Goal: Transaction & Acquisition: Purchase product/service

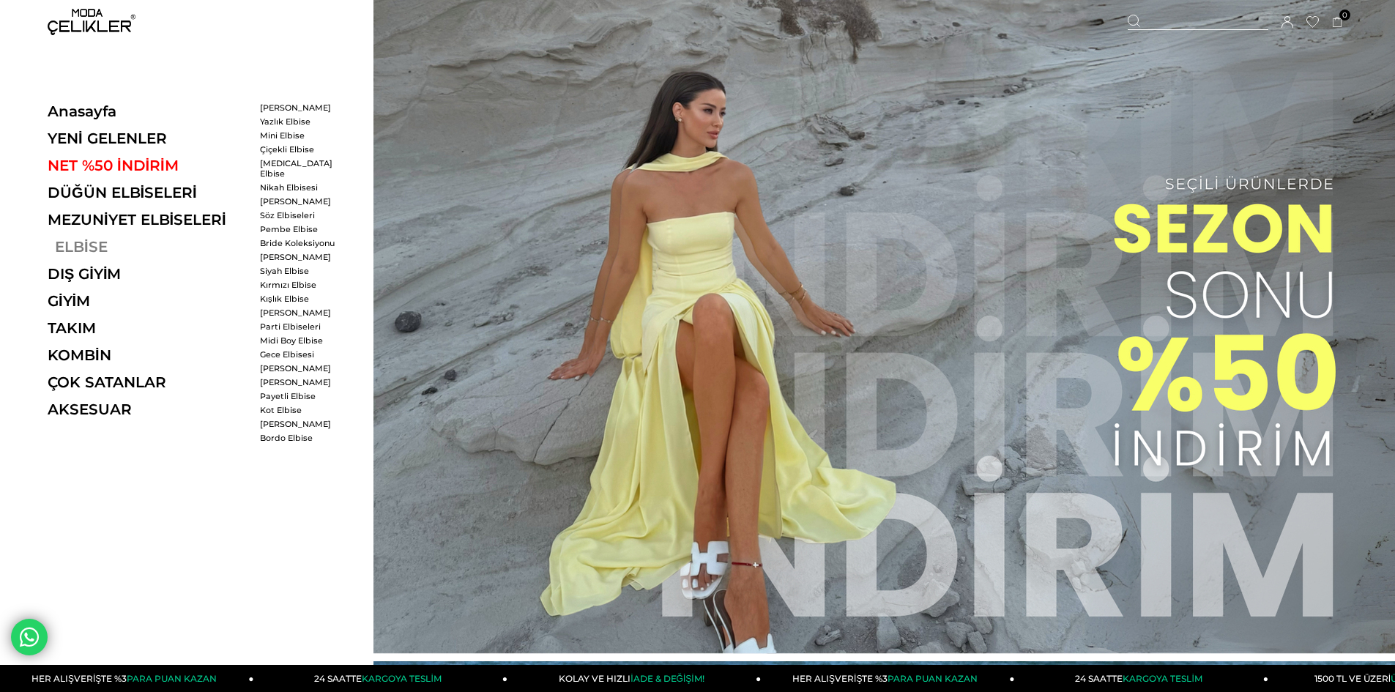
click at [102, 250] on link "ELBİSE" at bounding box center [148, 247] width 201 height 18
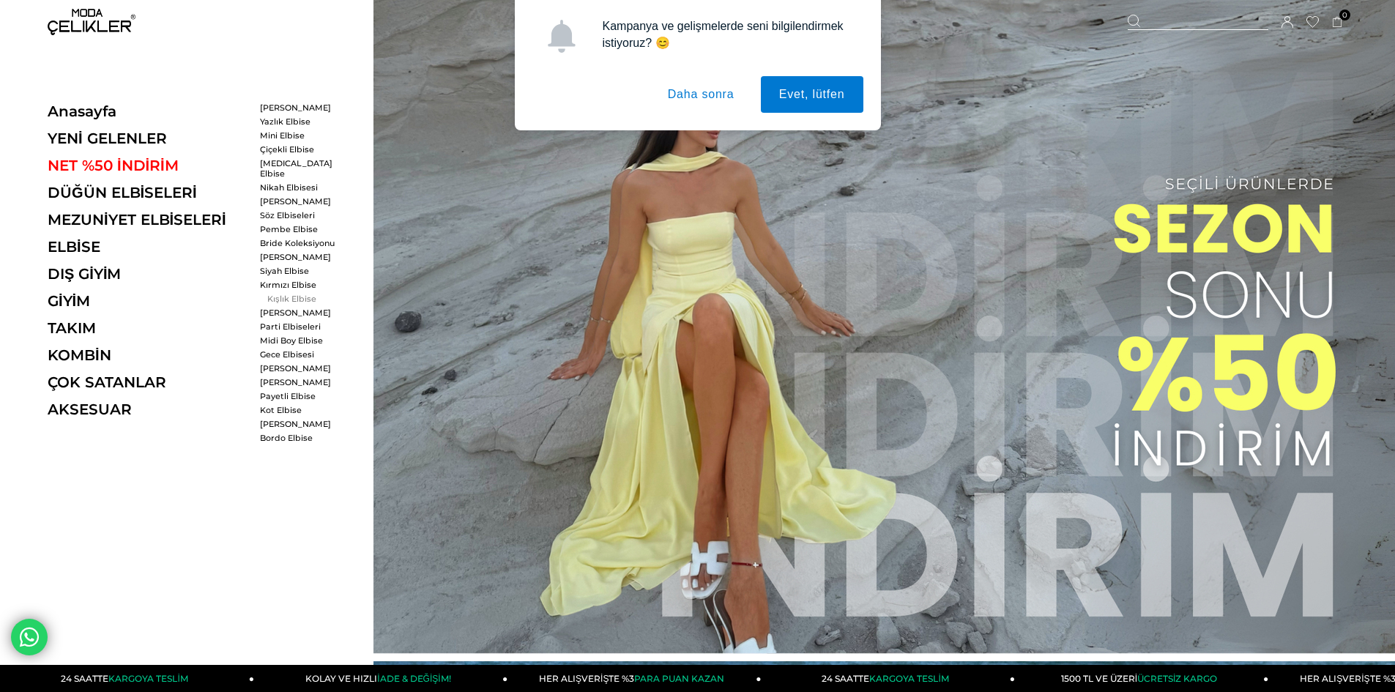
click at [287, 294] on link "Kışlık Elbise" at bounding box center [302, 299] width 84 height 10
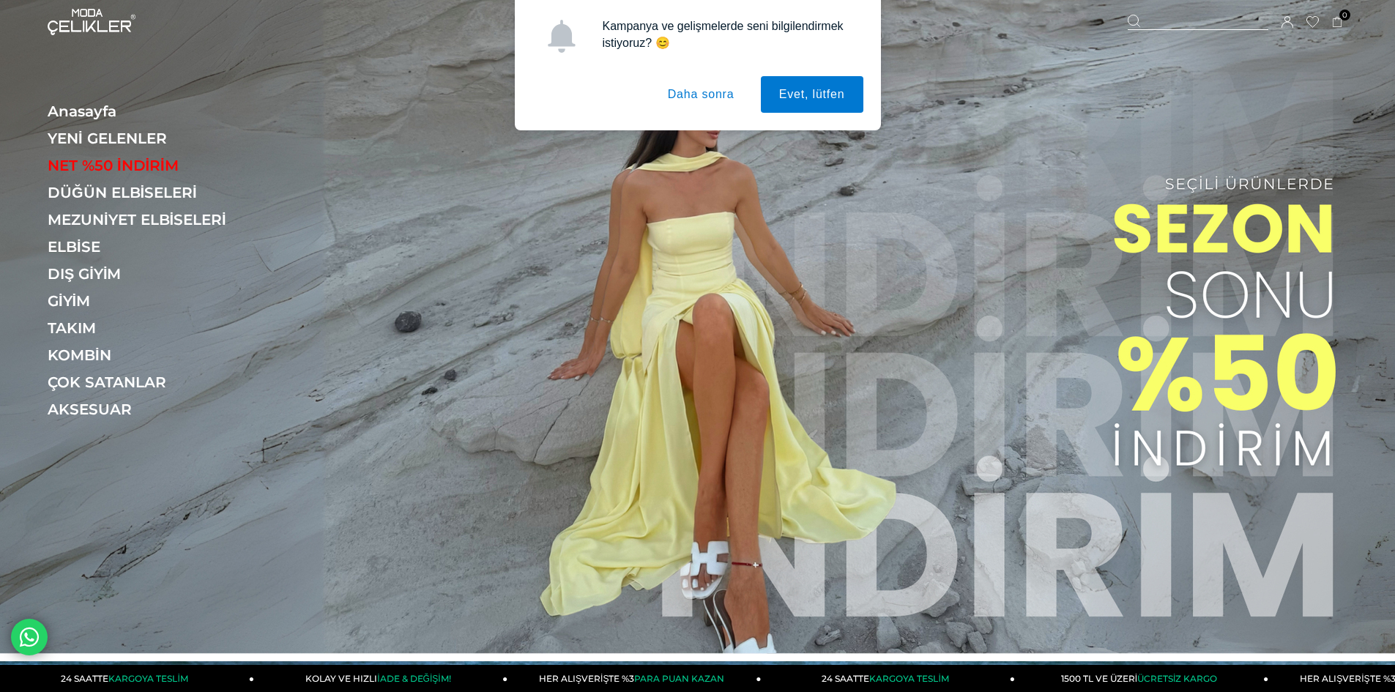
click at [701, 93] on button "Daha sonra" at bounding box center [700, 94] width 103 height 37
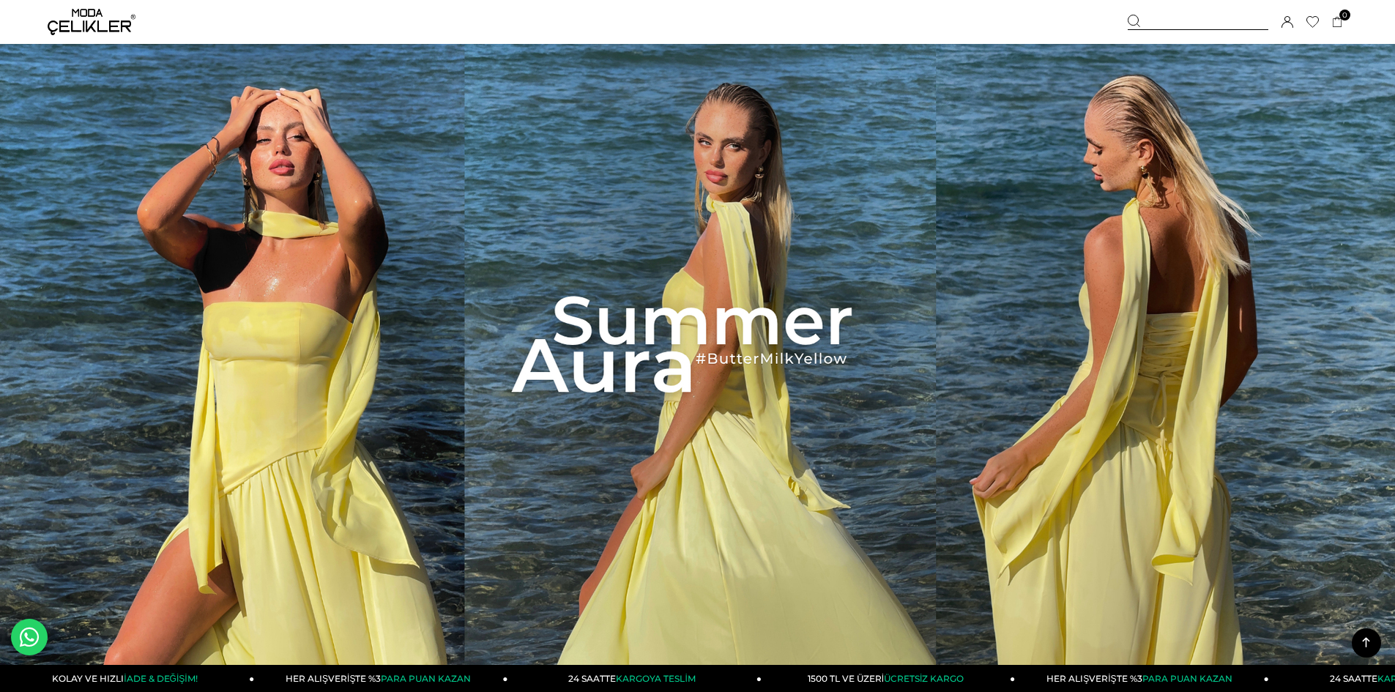
scroll to position [805, 0]
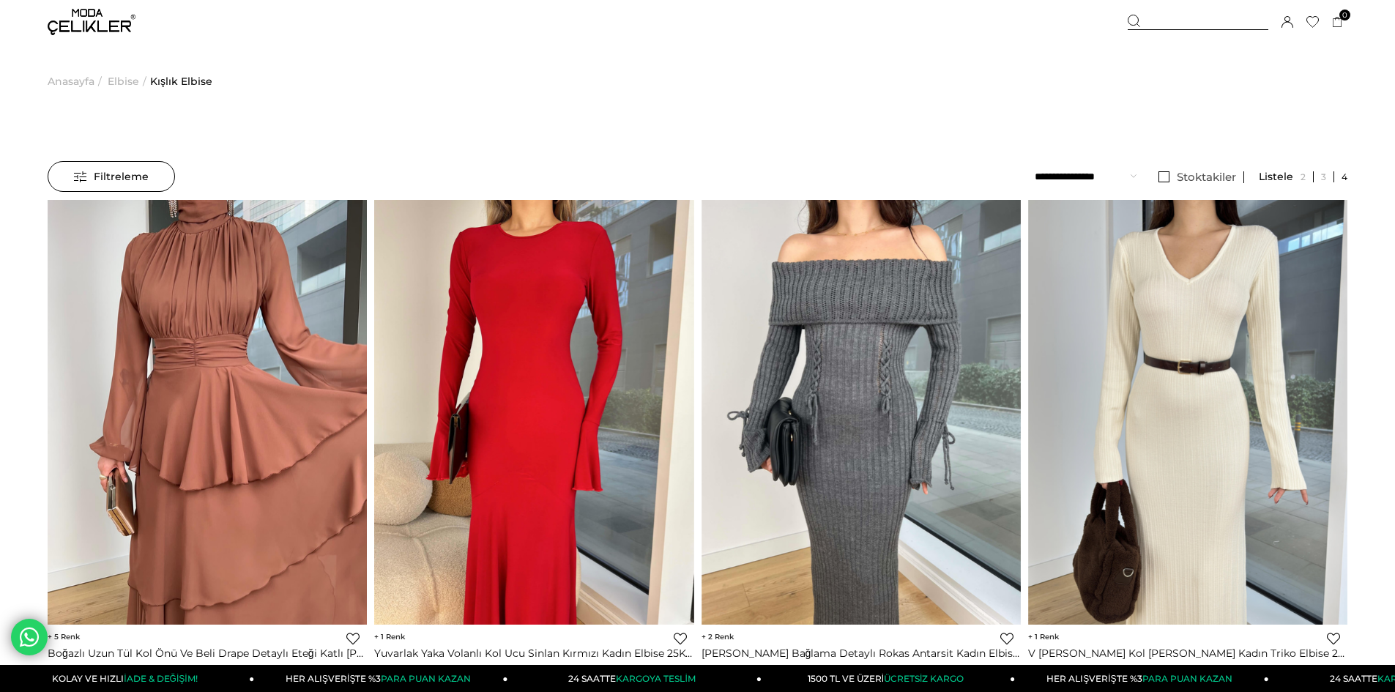
click at [56, 81] on span "Anasayfa" at bounding box center [71, 81] width 47 height 75
